Goal: Check status: Check status

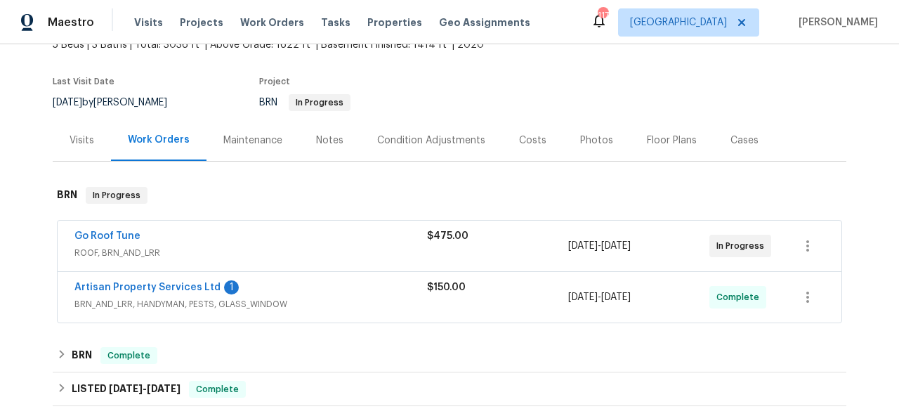
scroll to position [132, 0]
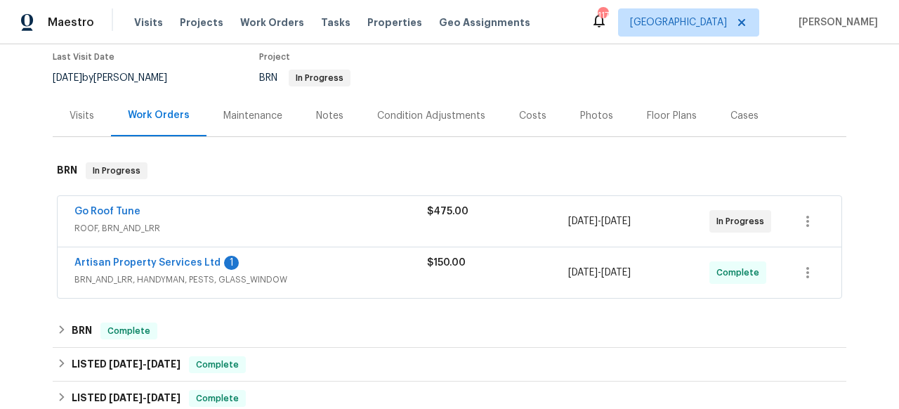
click at [116, 204] on span "Go Roof Tune" at bounding box center [107, 211] width 66 height 14
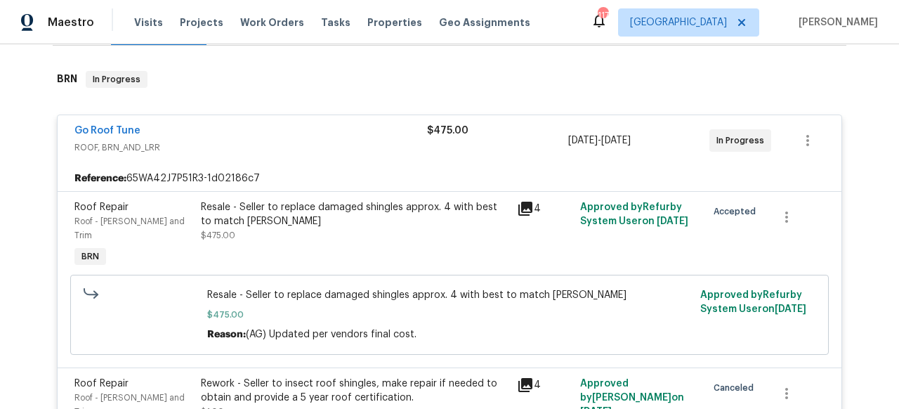
scroll to position [223, 0]
click at [119, 126] on link "Go Roof Tune" at bounding box center [107, 131] width 66 height 10
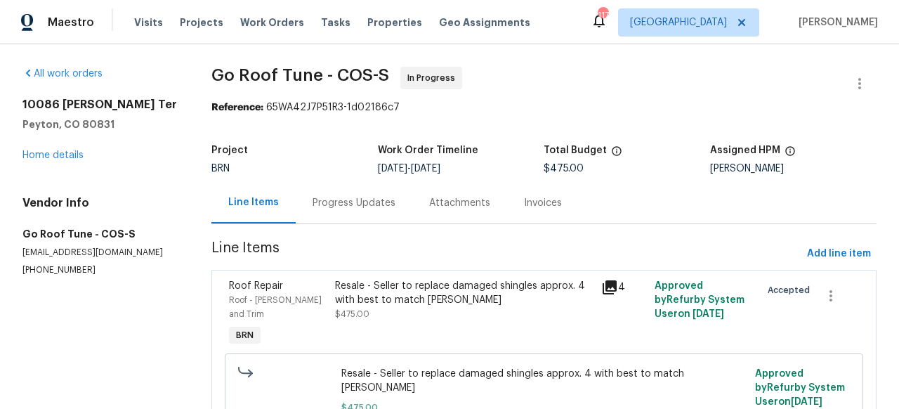
scroll to position [25, 0]
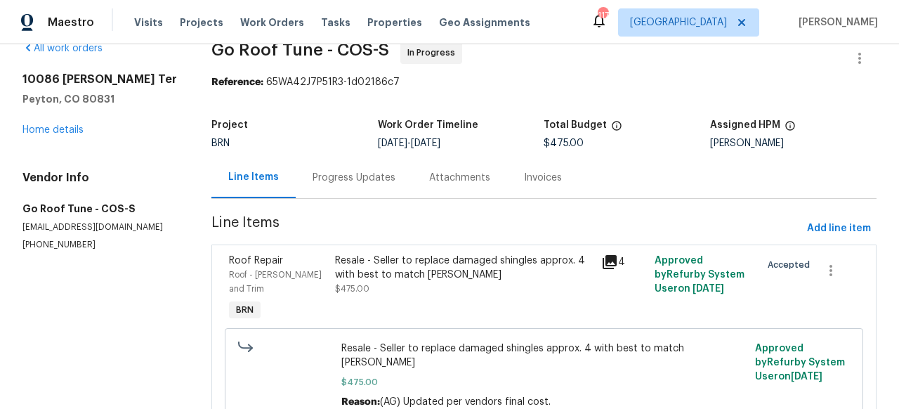
click at [367, 181] on div "Progress Updates" at bounding box center [354, 178] width 83 height 14
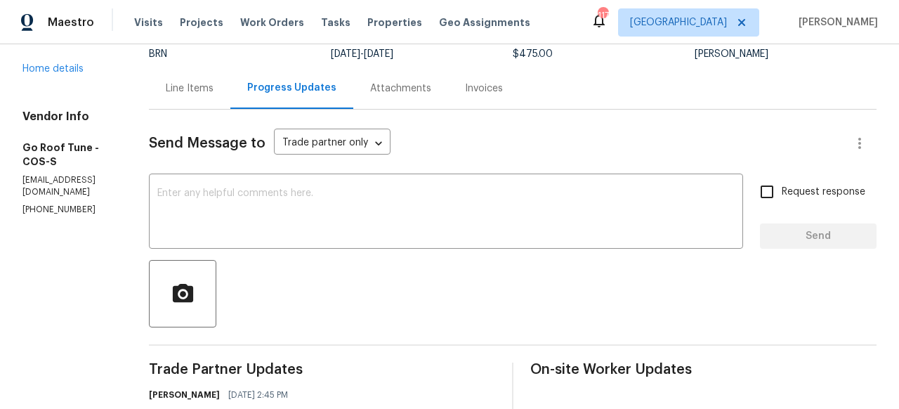
scroll to position [58, 0]
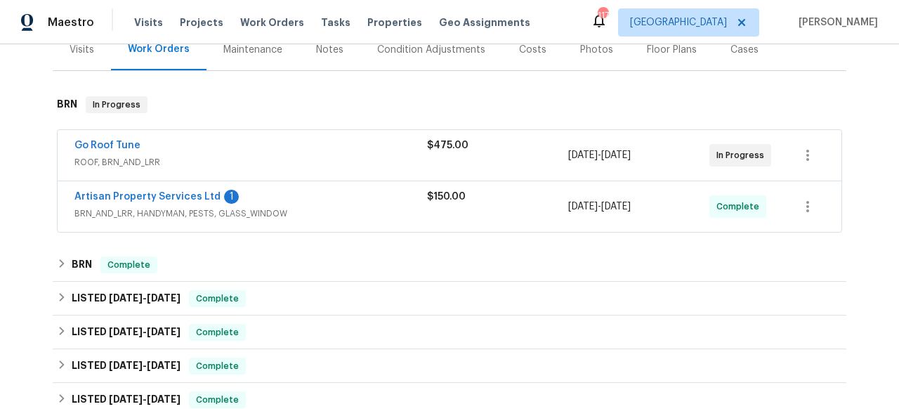
scroll to position [188, 0]
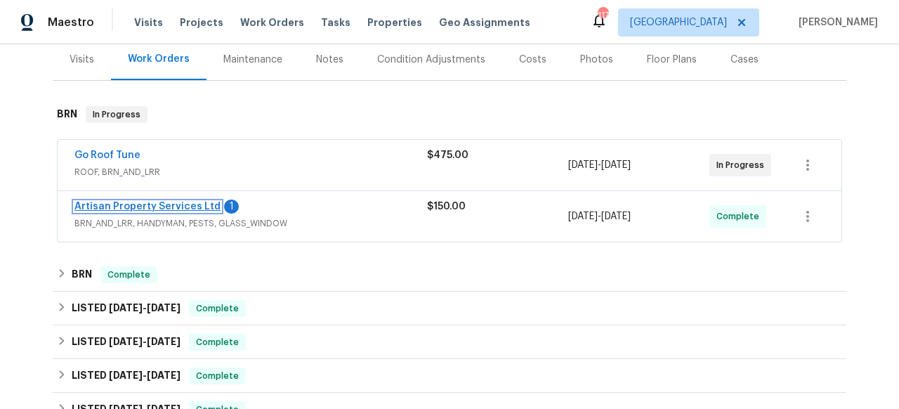
click at [195, 202] on link "Artisan Property Services Ltd" at bounding box center [147, 207] width 146 height 10
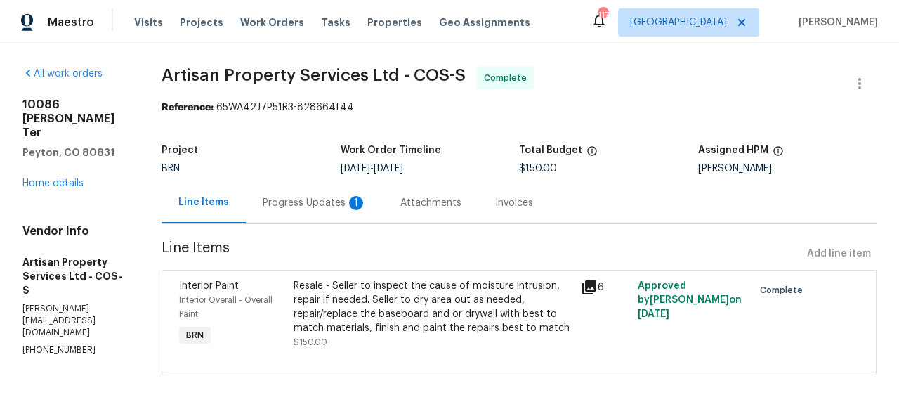
click at [315, 200] on div "Progress Updates 1" at bounding box center [315, 203] width 104 height 14
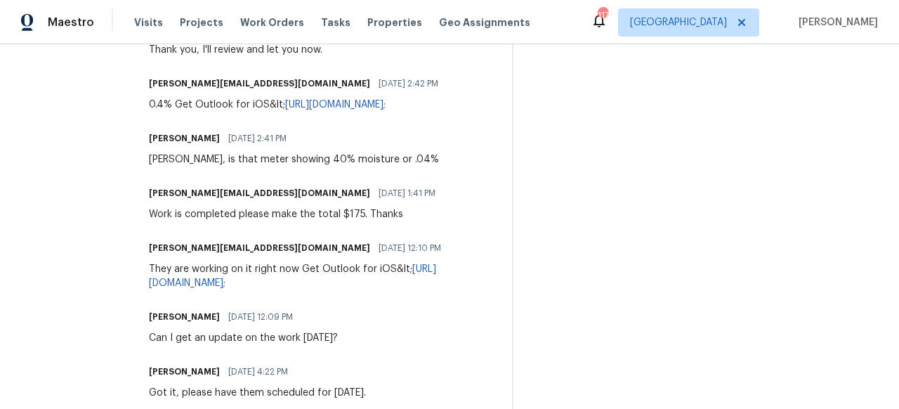
scroll to position [630, 0]
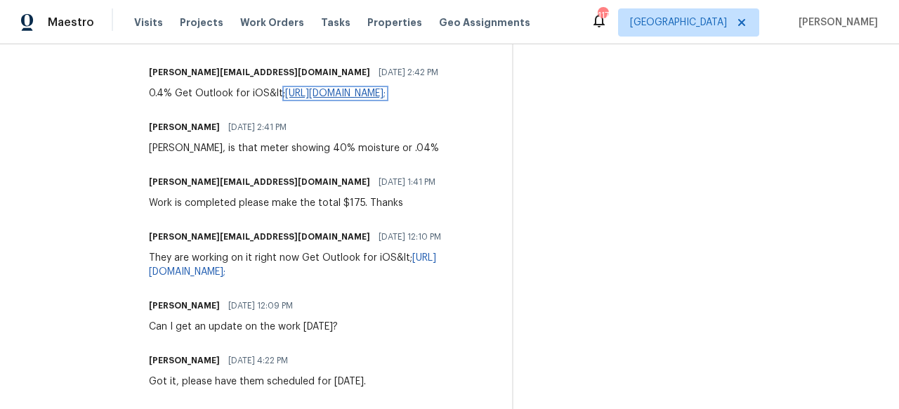
click at [340, 89] on link "https://aka.ms/o0ukef&gt;" at bounding box center [335, 94] width 100 height 10
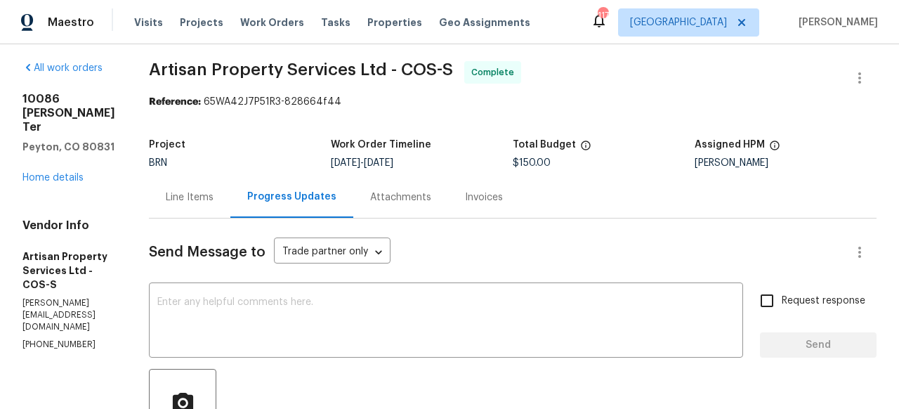
scroll to position [3, 0]
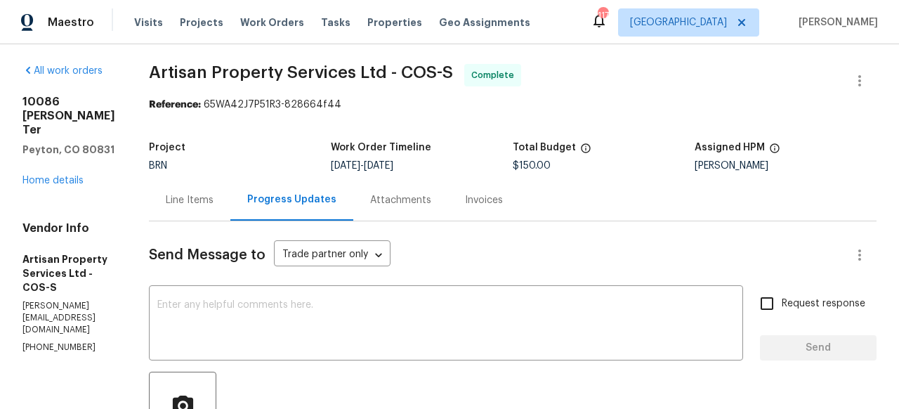
click at [378, 190] on div "Attachments" at bounding box center [400, 199] width 95 height 41
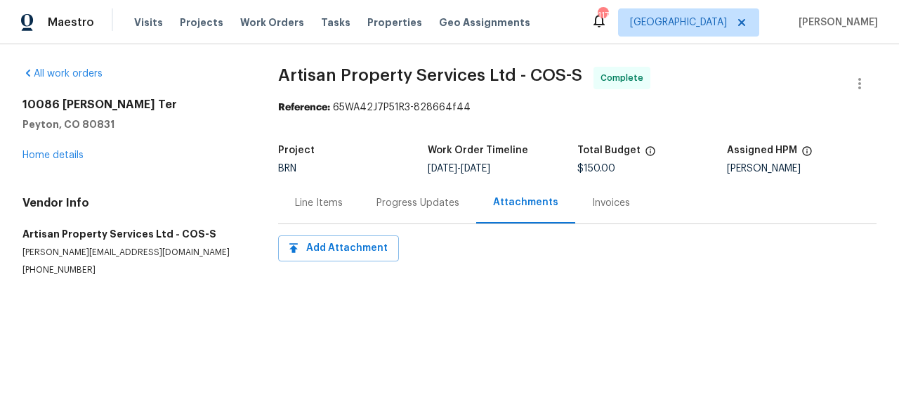
click at [582, 195] on div "Invoices" at bounding box center [611, 202] width 72 height 41
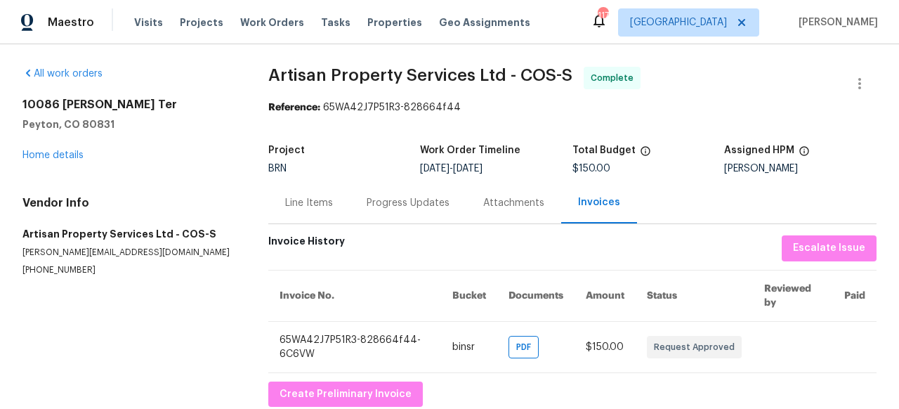
scroll to position [31, 0]
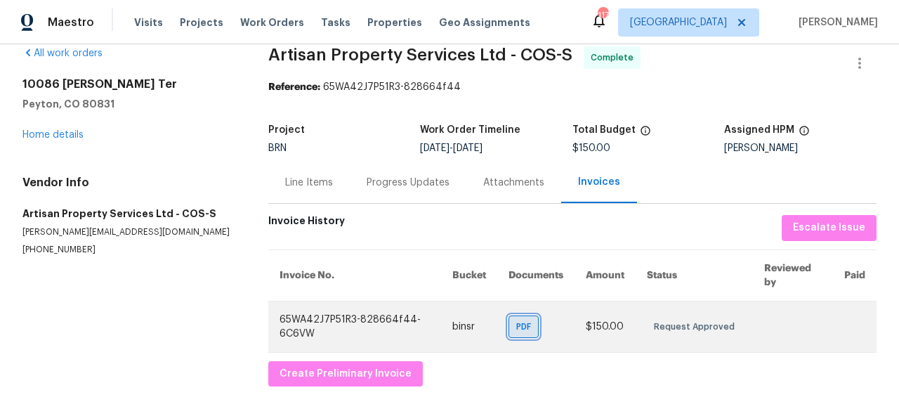
click at [517, 320] on span "PDF" at bounding box center [526, 327] width 20 height 14
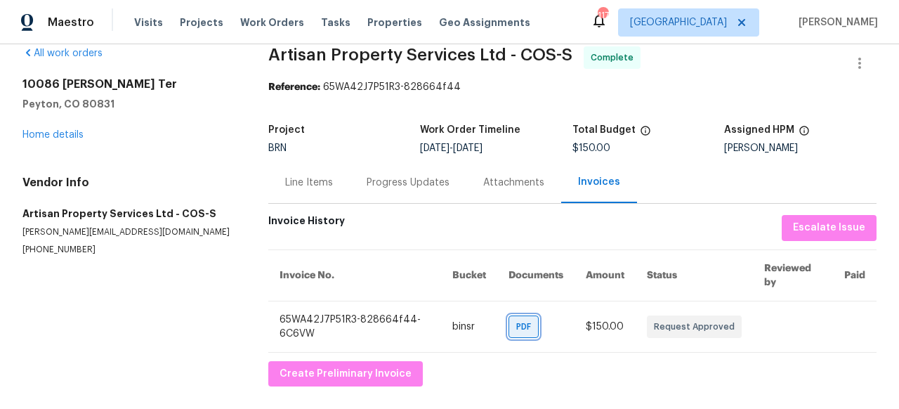
scroll to position [0, 0]
